Goal: Entertainment & Leisure: Consume media (video, audio)

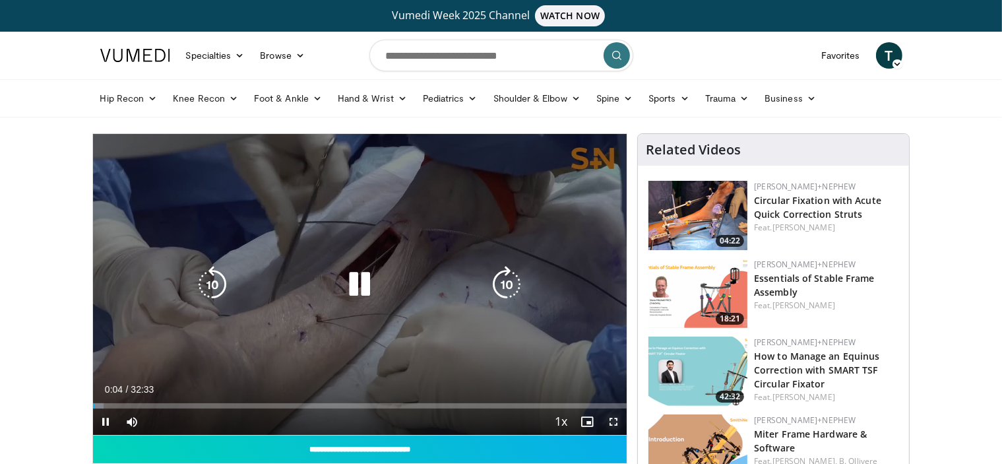
drag, startPoint x: 616, startPoint y: 414, endPoint x: 616, endPoint y: 494, distance: 79.9
click at [616, 414] on span "Video Player" at bounding box center [614, 421] width 26 height 26
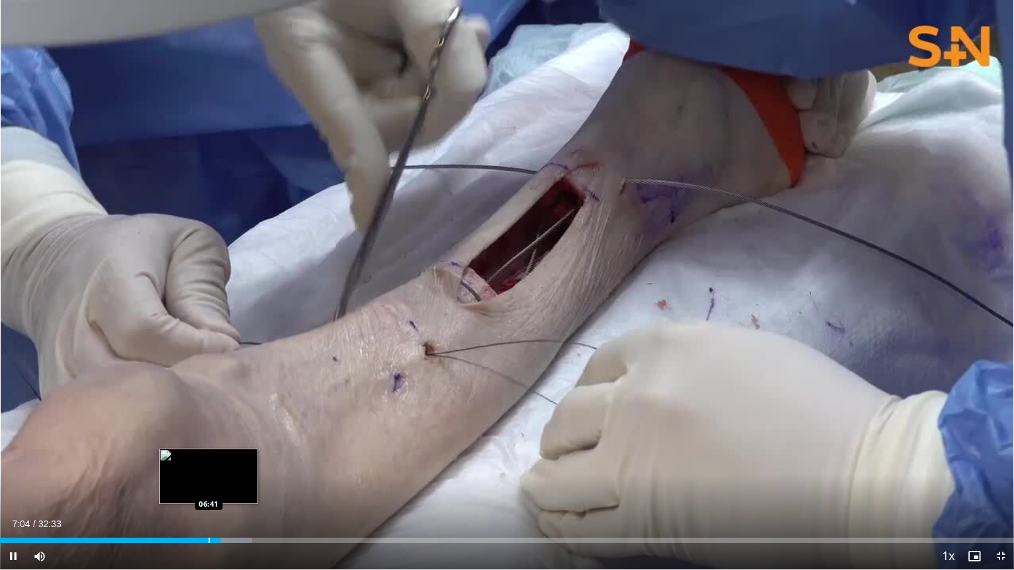
click at [209, 463] on div "Progress Bar" at bounding box center [209, 540] width 1 height 5
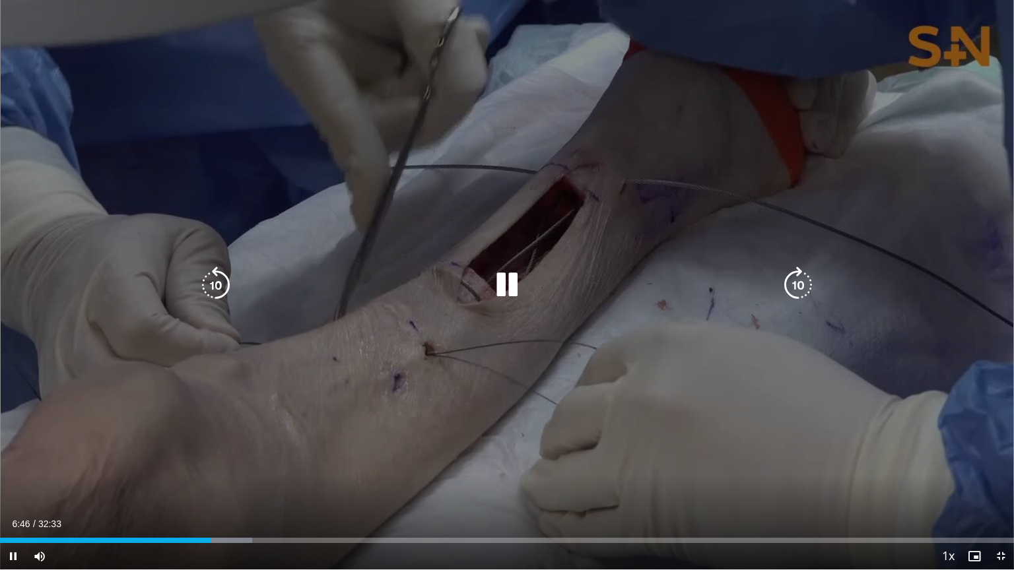
click at [200, 463] on div "Loaded : 24.88% 06:46 06:43" at bounding box center [507, 540] width 1014 height 5
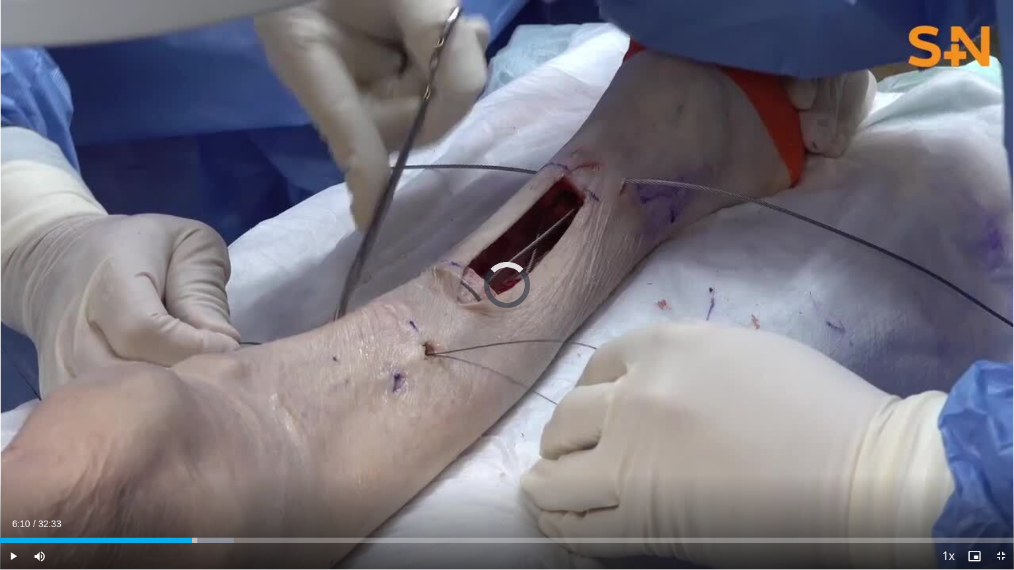
click at [192, 463] on div "Progress Bar" at bounding box center [192, 540] width 1 height 5
click at [183, 463] on div "Progress Bar" at bounding box center [183, 540] width 1 height 5
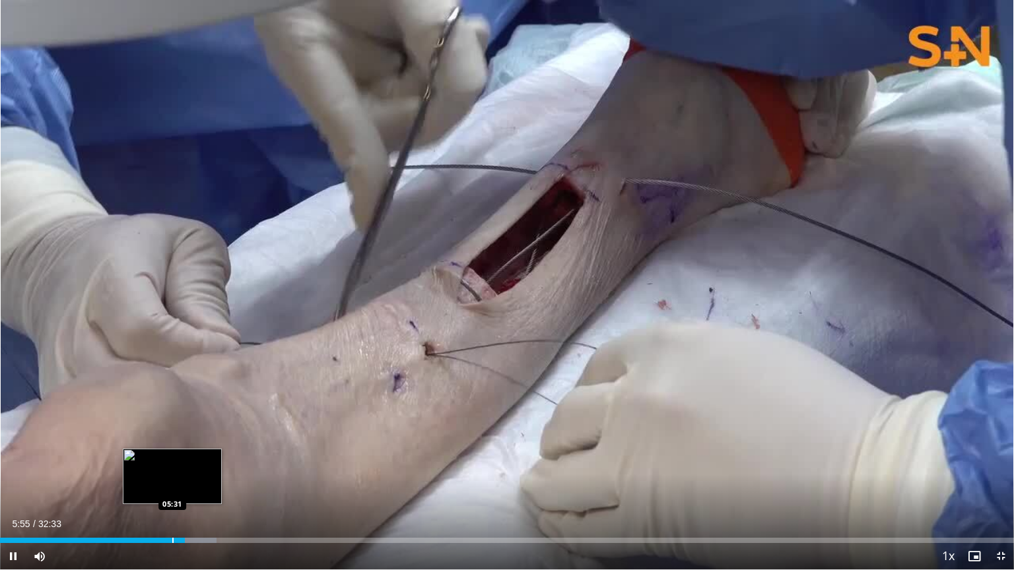
click at [172, 463] on div "Progress Bar" at bounding box center [172, 540] width 1 height 5
click at [166, 463] on div "Progress Bar" at bounding box center [166, 540] width 1 height 5
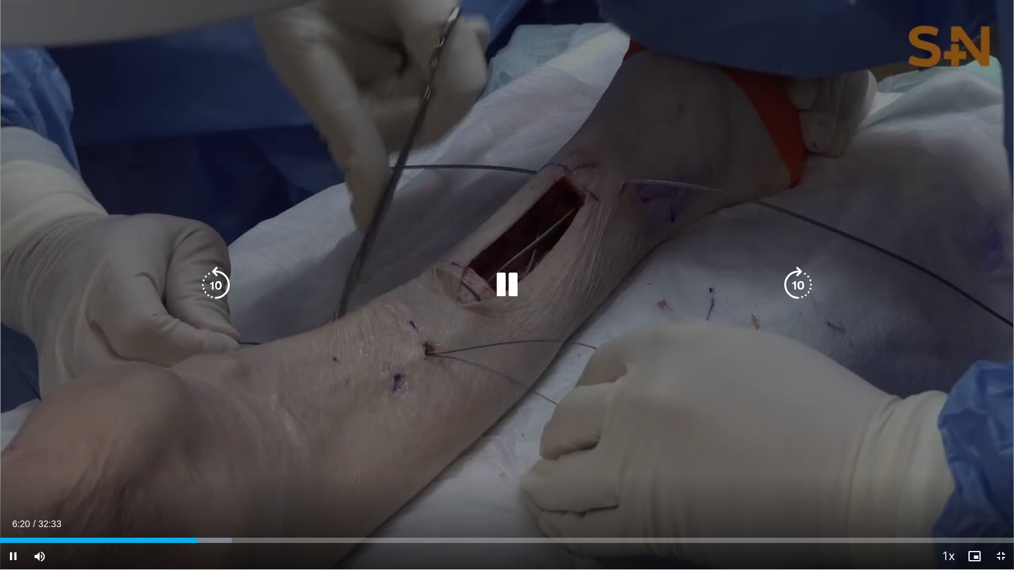
click at [513, 281] on icon "Video Player" at bounding box center [506, 285] width 37 height 37
click at [502, 287] on icon "Video Player" at bounding box center [506, 285] width 37 height 37
click at [512, 285] on icon "Video Player" at bounding box center [506, 285] width 37 height 37
click at [505, 282] on icon "Video Player" at bounding box center [506, 285] width 37 height 37
click at [503, 288] on icon "Video Player" at bounding box center [506, 285] width 37 height 37
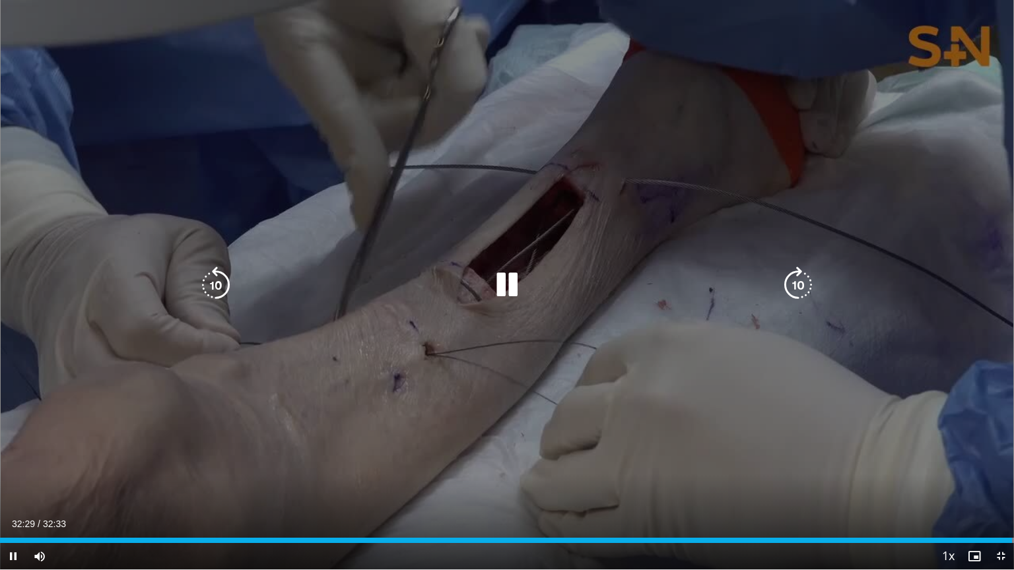
click at [575, 463] on div "32:29" at bounding box center [506, 540] width 1012 height 5
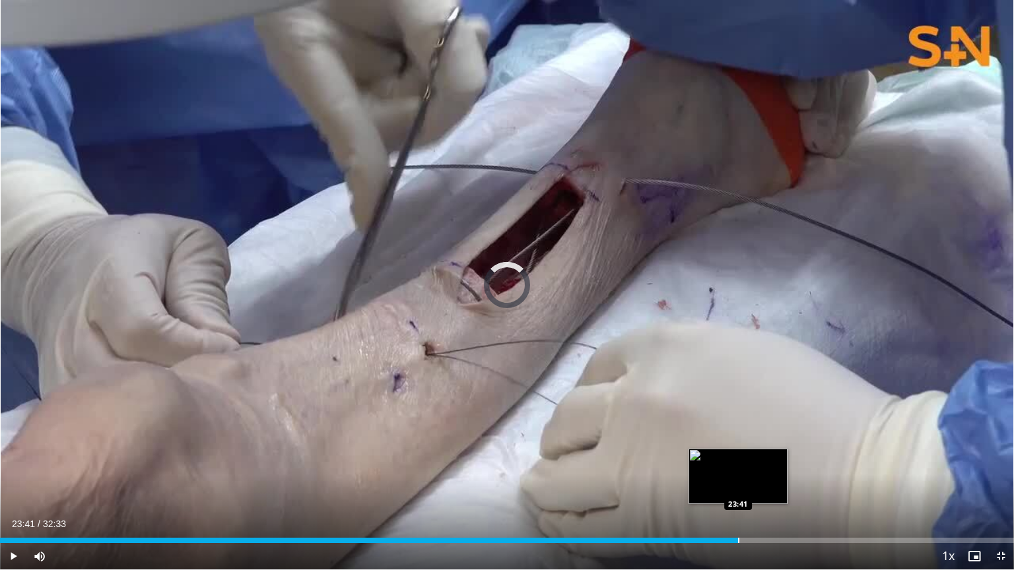
click at [737, 463] on div "Loaded : 60.43% 18:33 23:41" at bounding box center [507, 537] width 1014 height 13
click at [729, 463] on div "Progress Bar" at bounding box center [728, 540] width 1 height 5
click at [724, 463] on div "Progress Bar" at bounding box center [724, 540] width 1 height 5
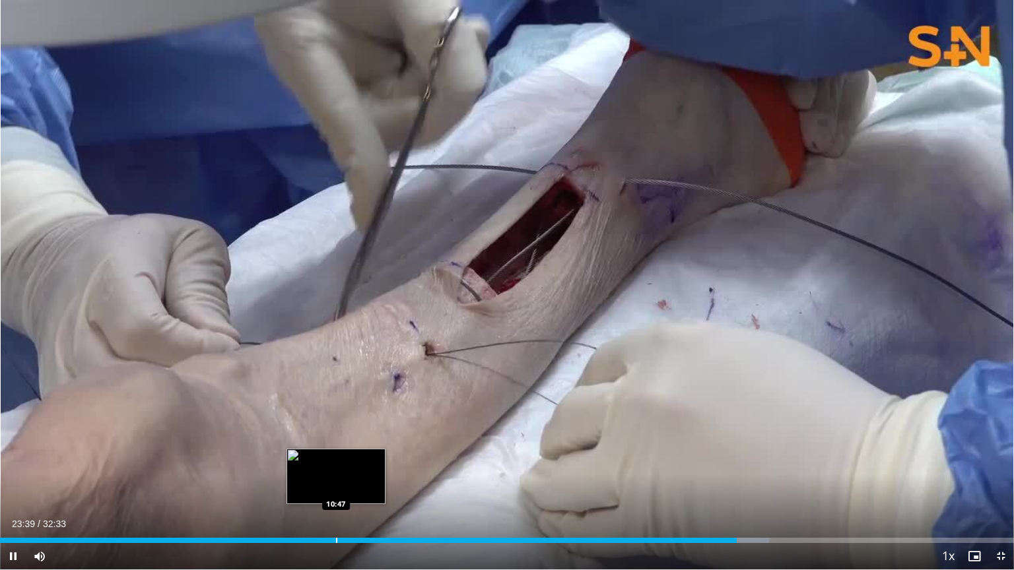
click at [335, 463] on div "Loaded : 75.84% 23:39 10:47" at bounding box center [507, 540] width 1014 height 5
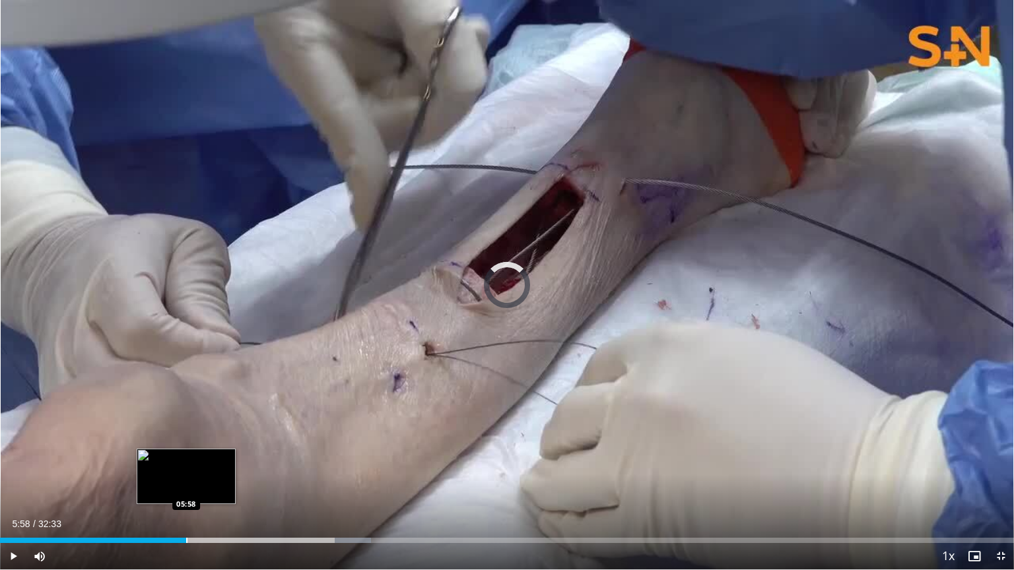
click at [186, 463] on div "Progress Bar" at bounding box center [186, 540] width 1 height 5
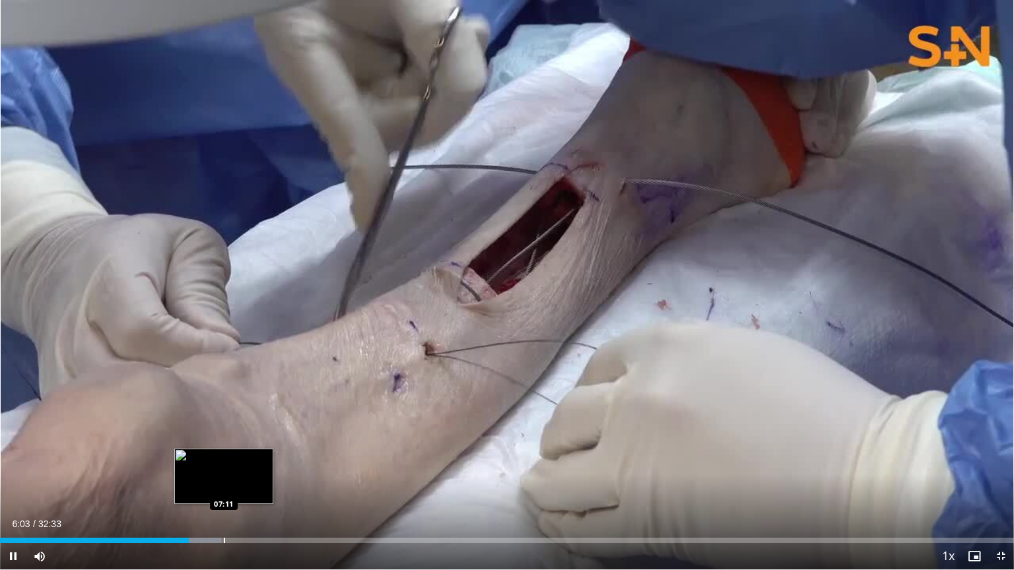
click at [224, 463] on video-js "**********" at bounding box center [507, 285] width 1014 height 570
click at [215, 463] on div "Progress Bar" at bounding box center [215, 540] width 1 height 5
click at [234, 463] on div "Progress Bar" at bounding box center [234, 540] width 1 height 5
click at [245, 463] on div "Progress Bar" at bounding box center [245, 540] width 1 height 5
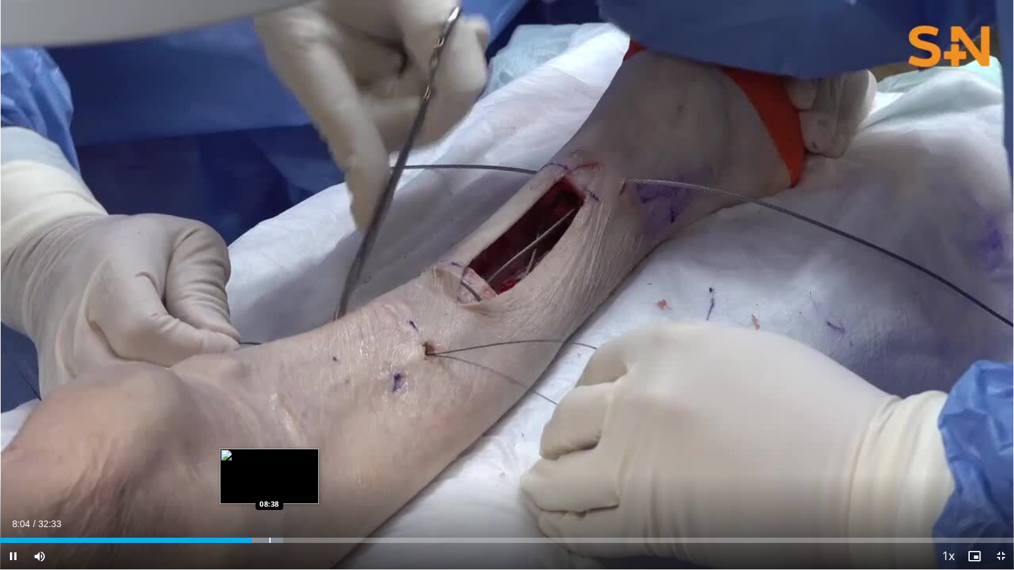
click at [269, 463] on div "Progress Bar" at bounding box center [269, 540] width 1 height 5
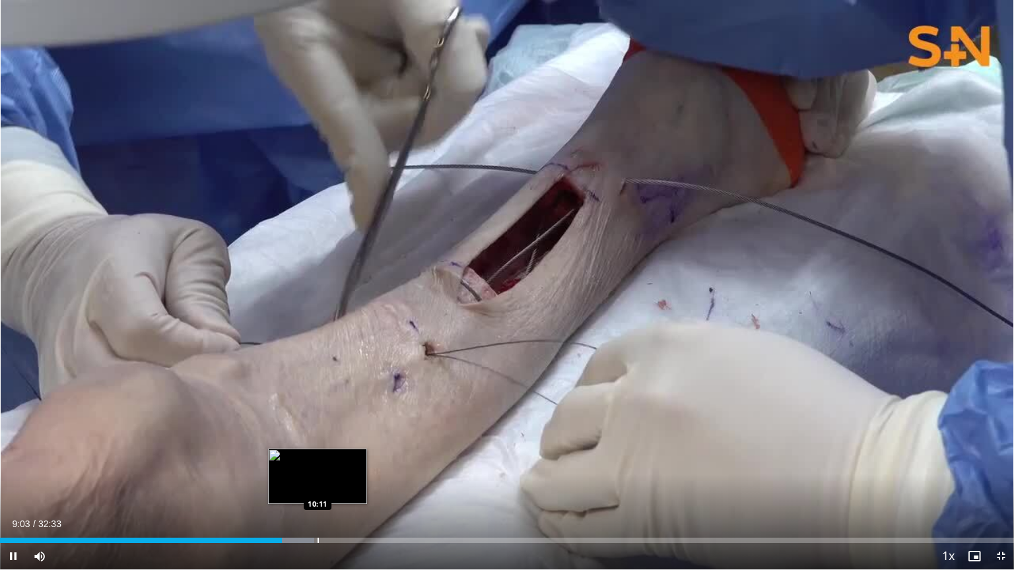
click at [317, 463] on div "Progress Bar" at bounding box center [317, 540] width 1 height 5
click at [337, 463] on div "Progress Bar" at bounding box center [337, 540] width 1 height 5
click at [348, 463] on div "Progress Bar" at bounding box center [348, 540] width 1 height 5
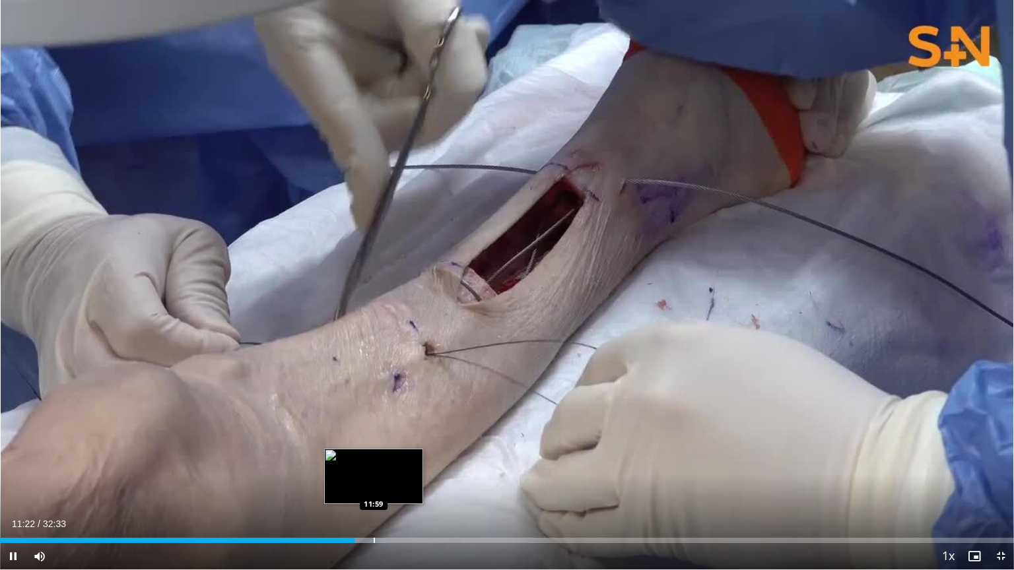
click at [372, 463] on div "Loaded : 38.08% 11:22 11:59" at bounding box center [507, 540] width 1014 height 5
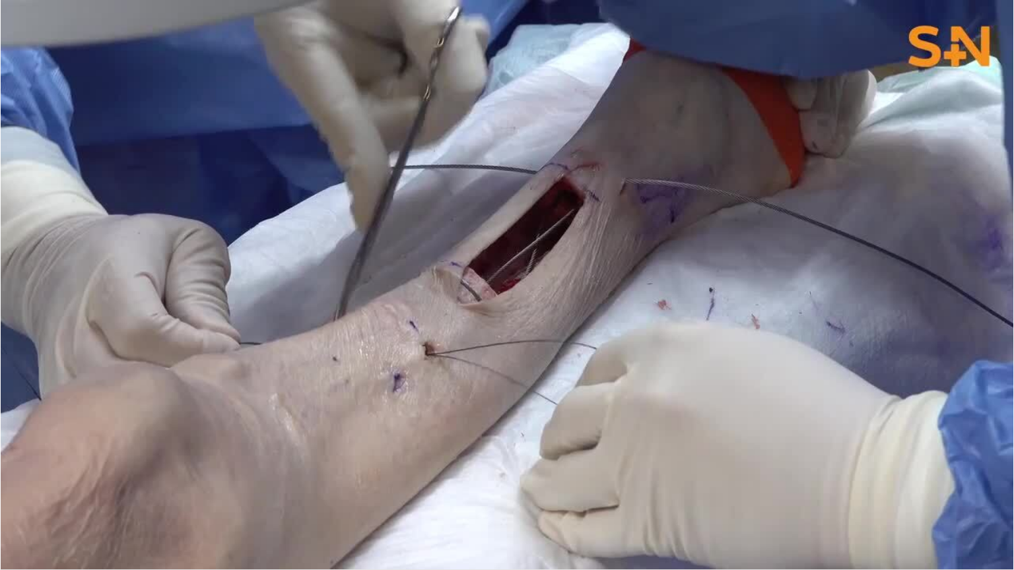
click at [362, 463] on video-js "**********" at bounding box center [507, 285] width 1014 height 570
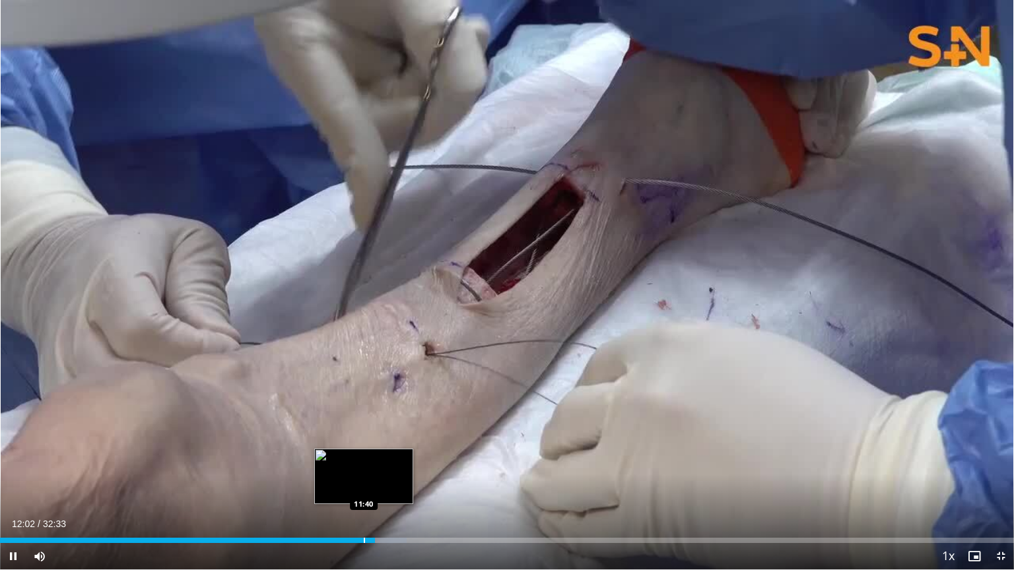
click at [364, 463] on div "Progress Bar" at bounding box center [364, 540] width 1 height 5
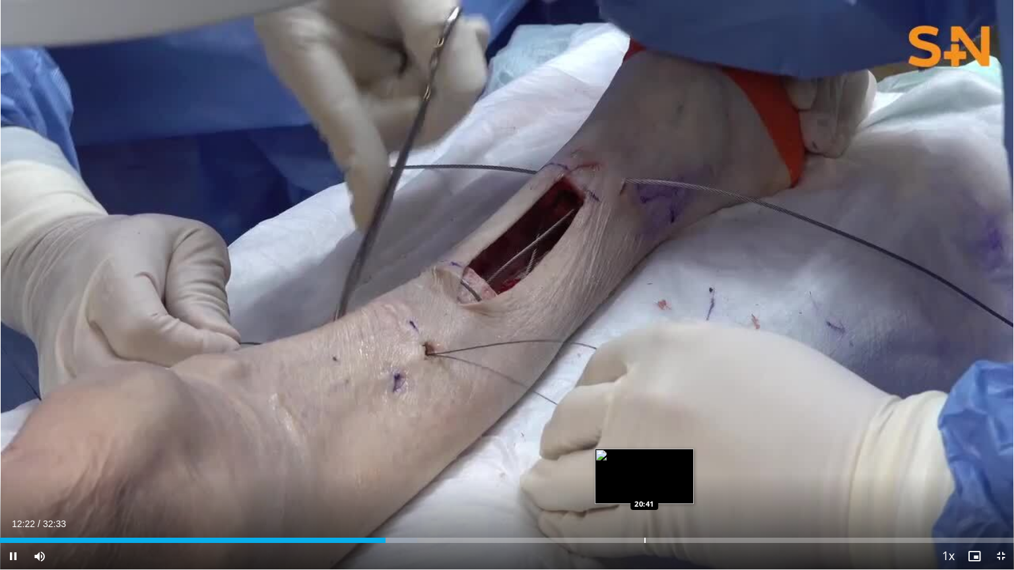
click at [644, 463] on div "Progress Bar" at bounding box center [644, 540] width 1 height 5
click at [644, 463] on video-js "**********" at bounding box center [507, 285] width 1014 height 570
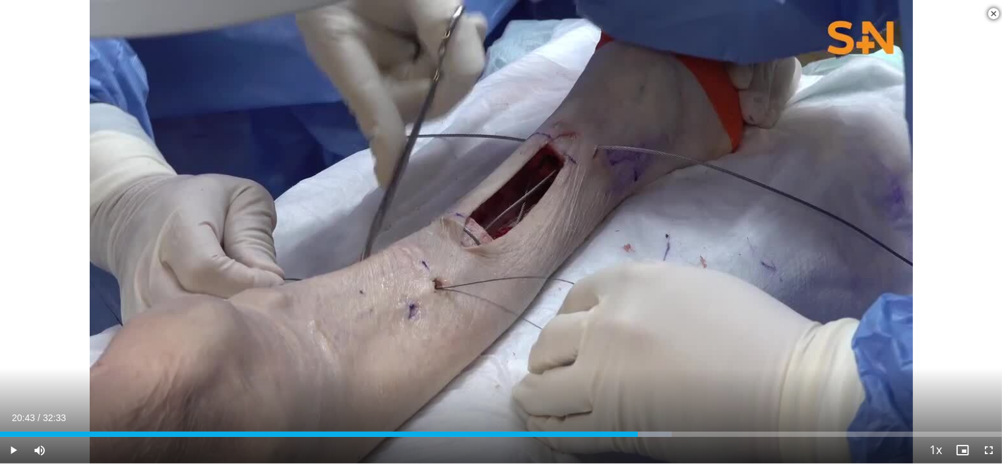
scroll to position [766, 0]
